Goal: Task Accomplishment & Management: Manage account settings

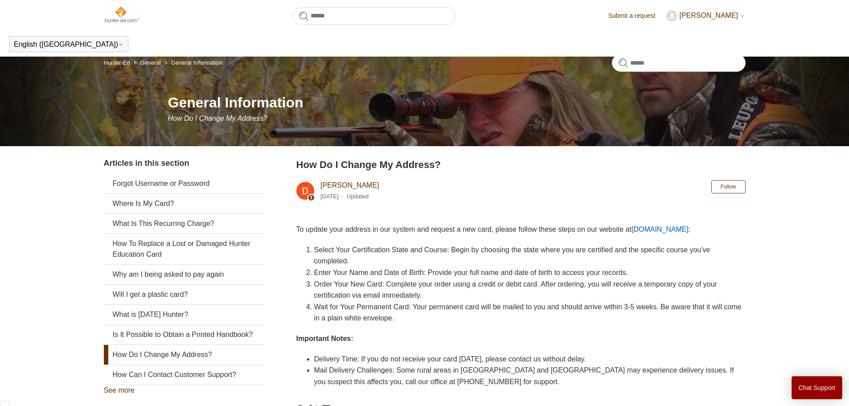
scroll to position [218, 0]
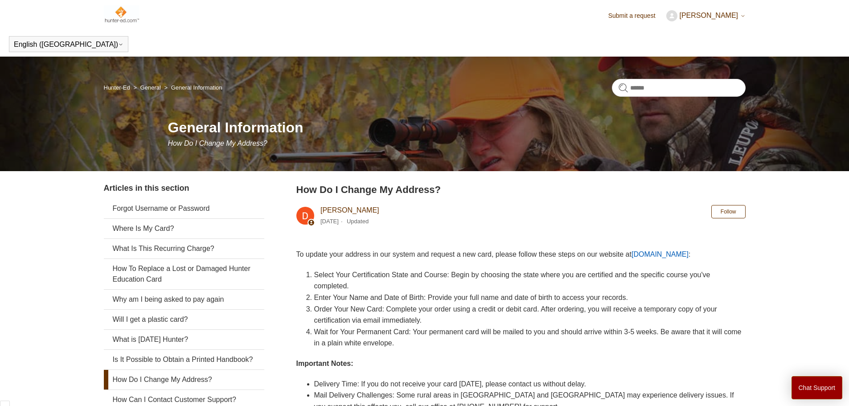
click at [686, 18] on span "[PERSON_NAME]" at bounding box center [708, 16] width 59 height 8
click at [691, 34] on link "My activities" at bounding box center [704, 35] width 75 height 16
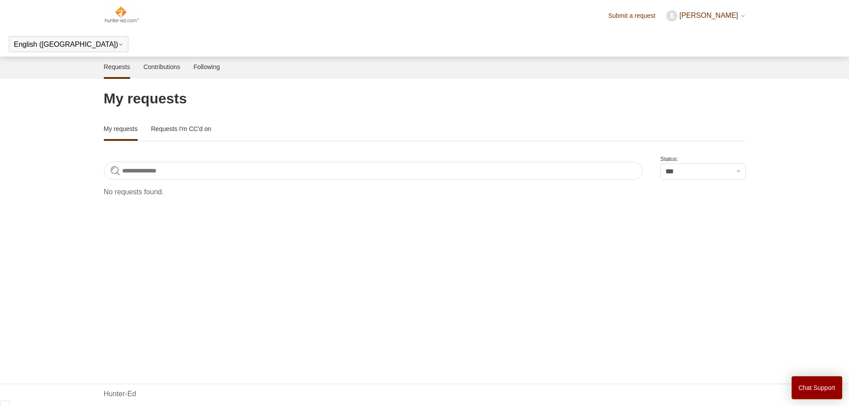
click at [686, 15] on span "[PERSON_NAME]" at bounding box center [708, 16] width 59 height 8
click at [684, 33] on link "My activities" at bounding box center [704, 35] width 75 height 16
click at [682, 16] on span "[PERSON_NAME]" at bounding box center [708, 16] width 59 height 8
click at [681, 50] on link "My profile" at bounding box center [704, 50] width 75 height 16
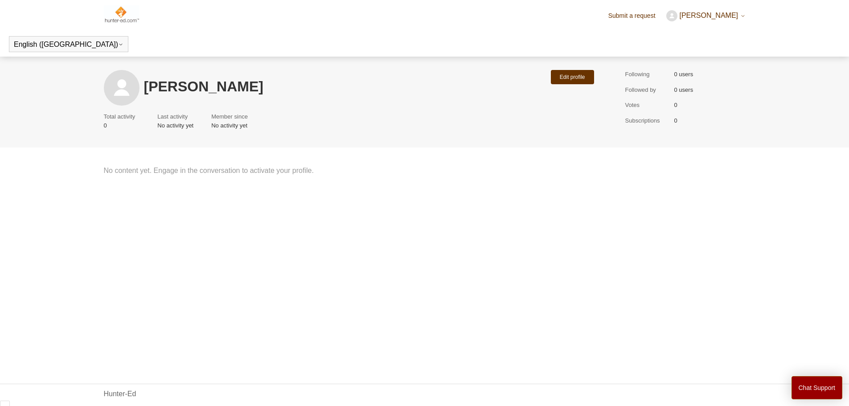
click at [216, 177] on main "Samuel Agyarko Edit profile Total activity 0 Last activity No activity yet Memb…" at bounding box center [424, 207] width 849 height 300
click at [626, 15] on link "Submit a request" at bounding box center [636, 15] width 56 height 9
